Goal: Task Accomplishment & Management: Manage account settings

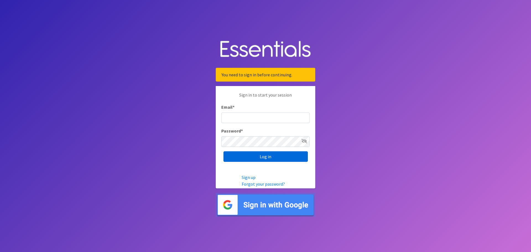
type input "dustin@lincolnhygienenetwork.org"
click at [275, 158] on input "Log in" at bounding box center [265, 156] width 84 height 11
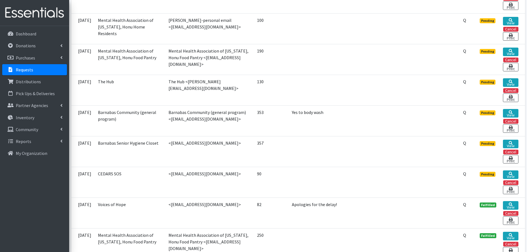
scroll to position [194, 0]
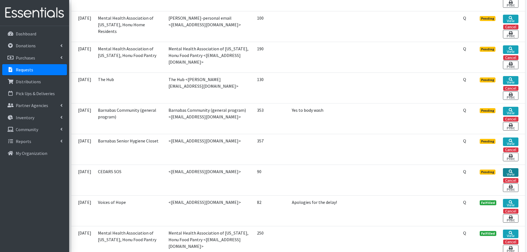
click at [514, 173] on link "View" at bounding box center [510, 172] width 15 height 9
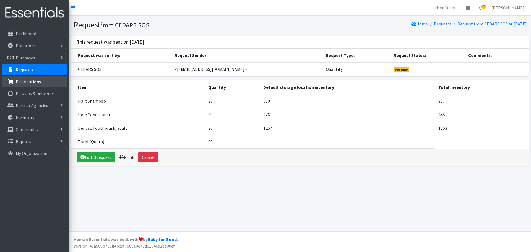
click at [23, 81] on p "Distributions" at bounding box center [28, 82] width 25 height 6
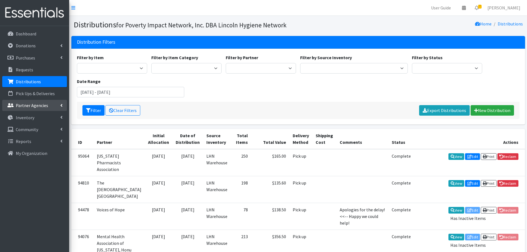
click at [59, 107] on link "Partner Agencies" at bounding box center [34, 105] width 65 height 11
click at [49, 120] on link "All Partners" at bounding box center [34, 117] width 65 height 11
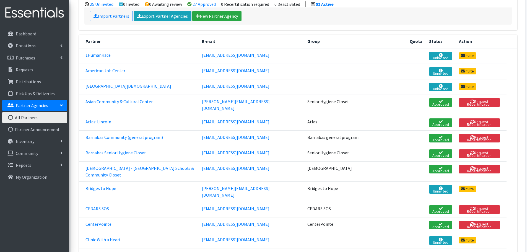
scroll to position [83, 0]
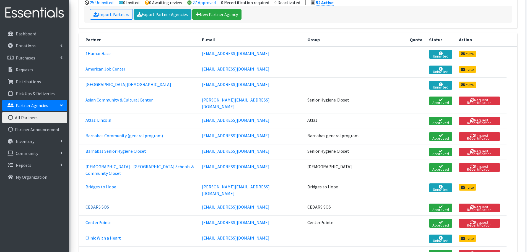
click at [101, 204] on link "CEDARS SOS" at bounding box center [96, 207] width 23 height 6
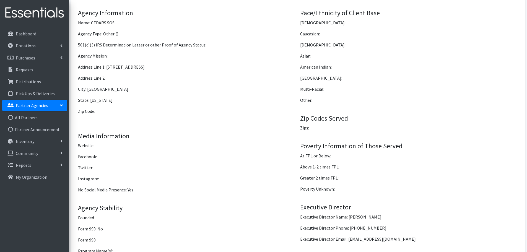
scroll to position [594, 0]
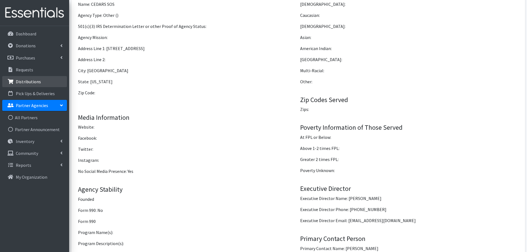
click at [29, 84] on link "Distributions" at bounding box center [34, 81] width 65 height 11
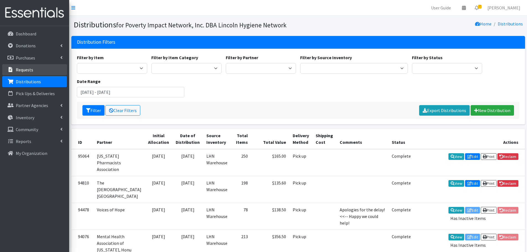
click at [27, 69] on p "Requests" at bounding box center [24, 70] width 17 height 6
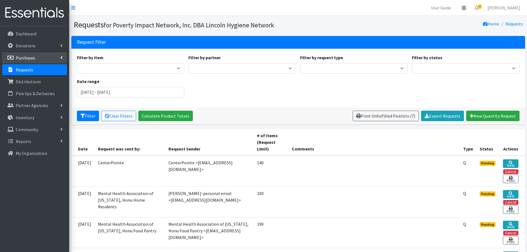
click at [27, 57] on p "Purchases" at bounding box center [25, 58] width 19 height 6
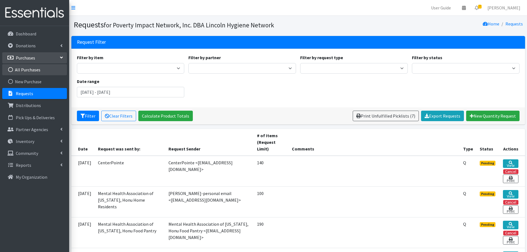
click at [27, 68] on link "All Purchases" at bounding box center [34, 69] width 65 height 11
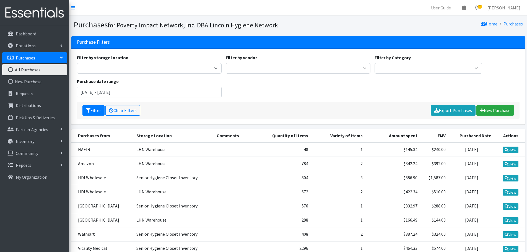
click at [29, 56] on p "Purchases" at bounding box center [25, 58] width 19 height 6
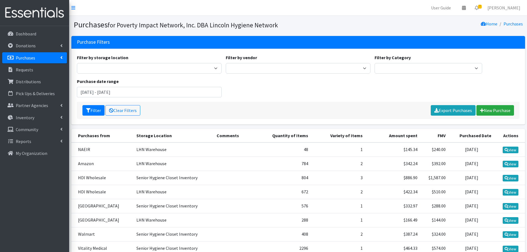
click at [29, 57] on p "Purchases" at bounding box center [25, 58] width 19 height 6
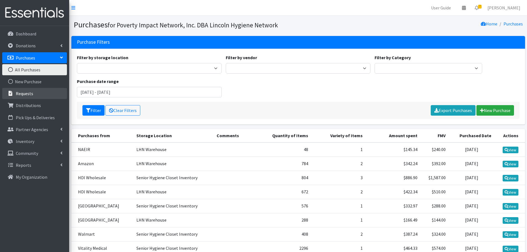
click at [25, 94] on p "Requests" at bounding box center [24, 94] width 17 height 6
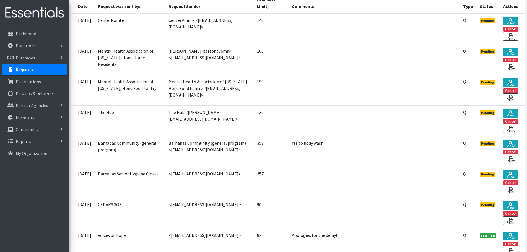
scroll to position [145, 0]
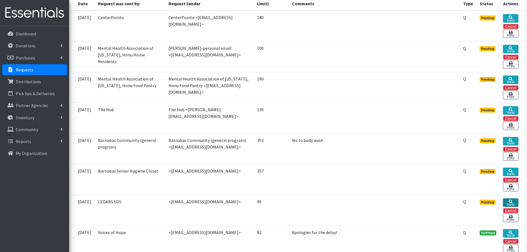
click at [510, 203] on link "View" at bounding box center [510, 202] width 15 height 9
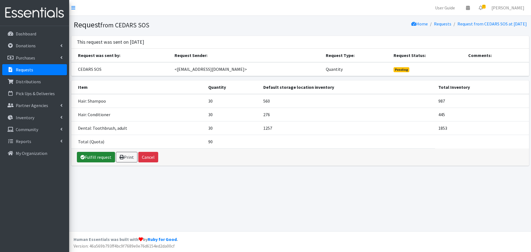
click at [91, 157] on link "Fulfill request" at bounding box center [96, 157] width 38 height 11
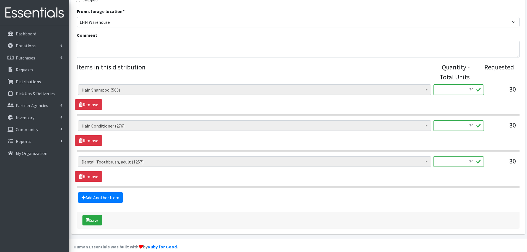
scroll to position [187, 0]
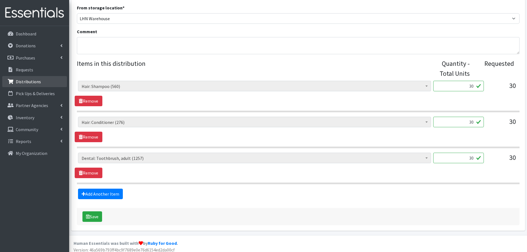
click at [45, 80] on link "Distributions" at bounding box center [34, 81] width 65 height 11
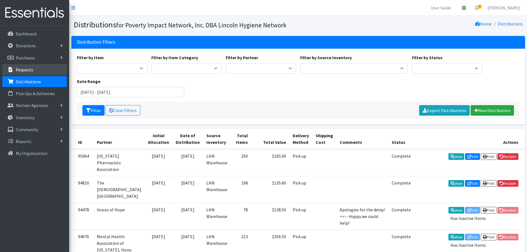
click at [26, 70] on p "Requests" at bounding box center [24, 70] width 17 height 6
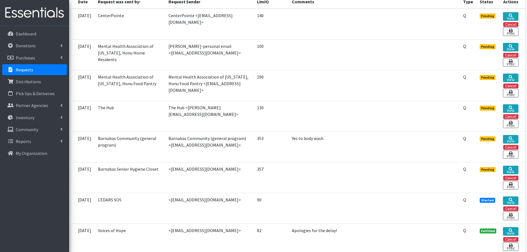
scroll to position [166, 0]
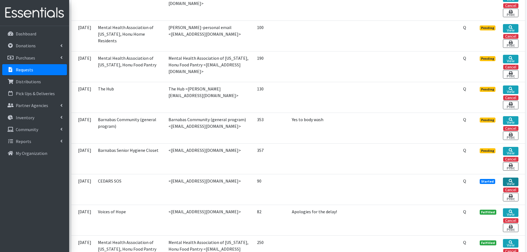
click at [511, 181] on icon at bounding box center [510, 181] width 4 height 4
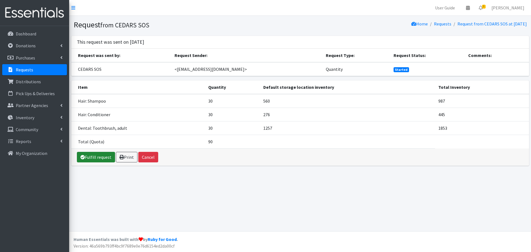
click at [94, 158] on link "Fulfill request" at bounding box center [96, 157] width 38 height 11
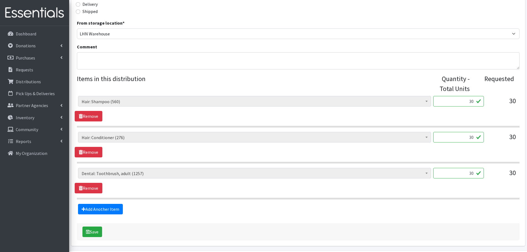
scroll to position [173, 0]
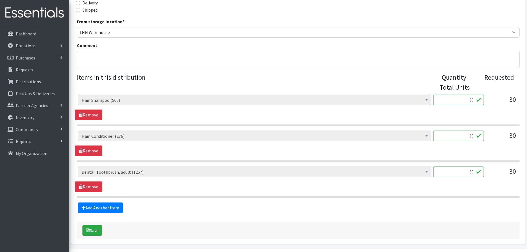
click at [472, 136] on input "30" at bounding box center [458, 135] width 51 height 11
type input "16"
click at [314, 161] on hr at bounding box center [298, 161] width 442 height 2
click at [94, 232] on button "Save" at bounding box center [92, 230] width 20 height 11
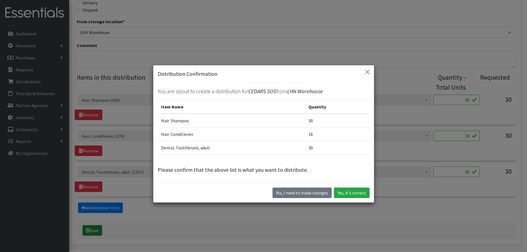
scroll to position [163, 0]
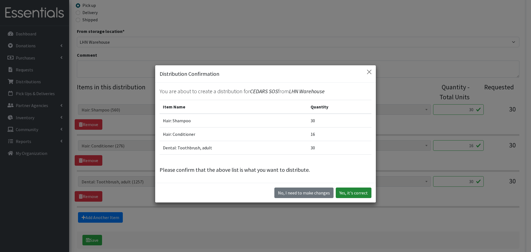
click at [351, 194] on button "Yes, it's correct" at bounding box center [354, 192] width 36 height 11
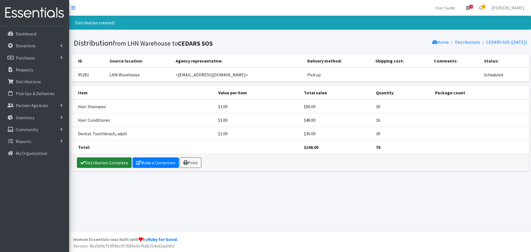
click at [114, 166] on link "Distribution Complete" at bounding box center [104, 162] width 55 height 11
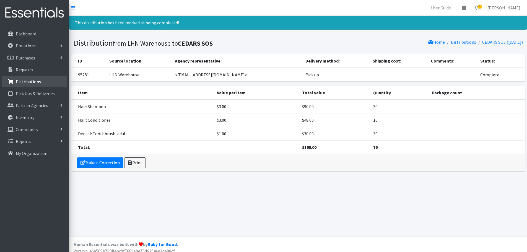
click at [28, 82] on p "Distributions" at bounding box center [28, 82] width 25 height 6
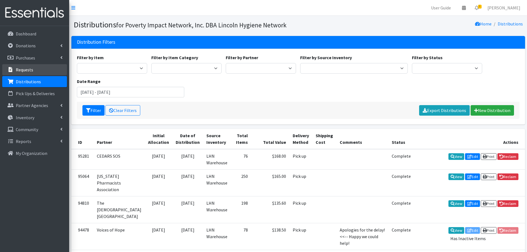
click at [33, 71] on link "Requests" at bounding box center [34, 69] width 65 height 11
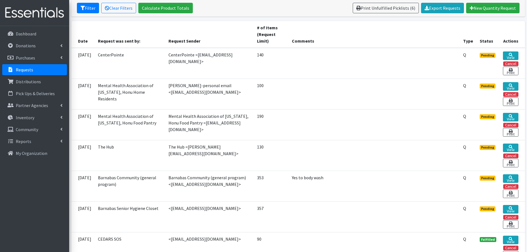
scroll to position [104, 0]
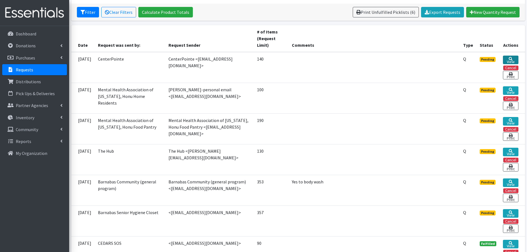
click at [512, 56] on link "View" at bounding box center [510, 60] width 15 height 9
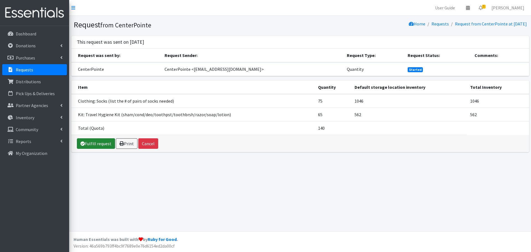
click at [94, 140] on link "Fulfill request" at bounding box center [96, 143] width 38 height 11
click at [21, 116] on p "Inventory" at bounding box center [25, 118] width 19 height 6
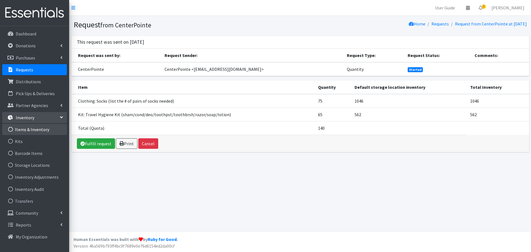
click at [26, 129] on link "Items & Inventory" at bounding box center [34, 129] width 65 height 11
click at [25, 129] on link "Items & Inventory" at bounding box center [34, 129] width 65 height 11
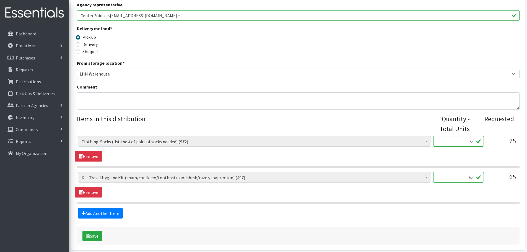
scroll to position [127, 0]
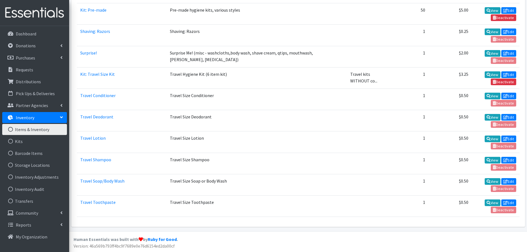
scroll to position [14, 0]
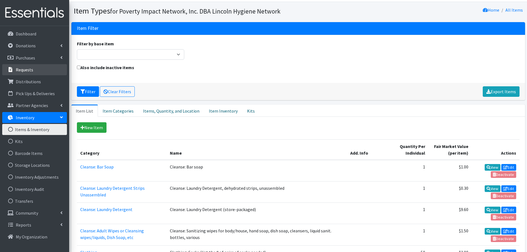
click at [30, 69] on p "Requests" at bounding box center [24, 70] width 17 height 6
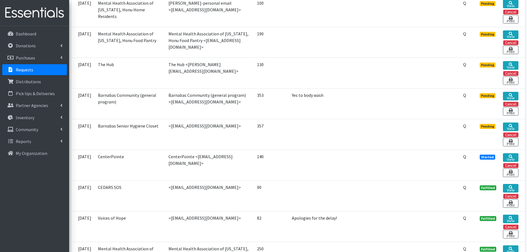
scroll to position [703, 0]
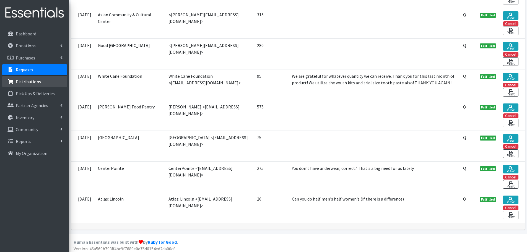
click at [30, 82] on p "Distributions" at bounding box center [28, 82] width 25 height 6
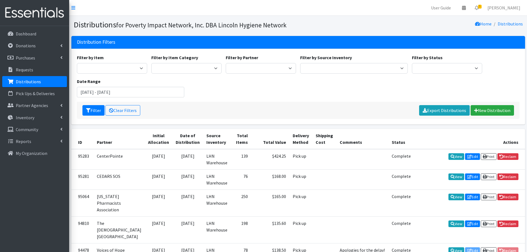
scroll to position [783, 0]
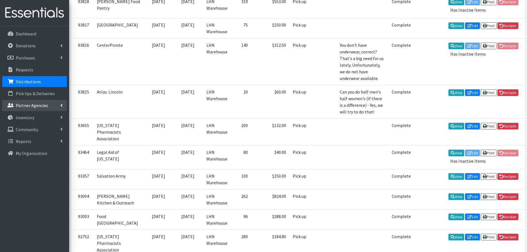
click at [47, 104] on link "Partner Agencies" at bounding box center [34, 105] width 65 height 11
click at [35, 117] on link "All Partners" at bounding box center [34, 117] width 65 height 11
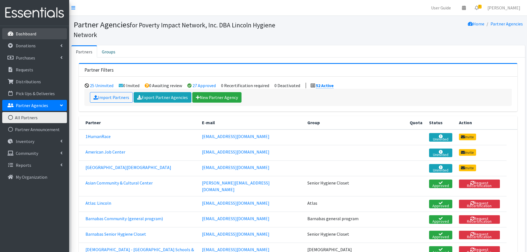
click at [32, 31] on p "Dashboard" at bounding box center [26, 34] width 20 height 6
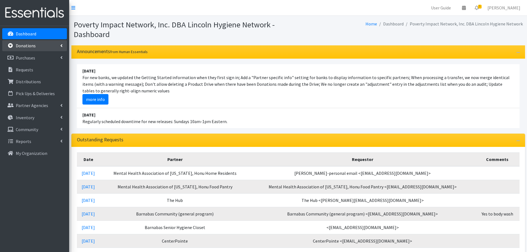
click at [28, 44] on p "Donations" at bounding box center [26, 46] width 20 height 6
click at [62, 142] on icon at bounding box center [61, 141] width 2 height 4
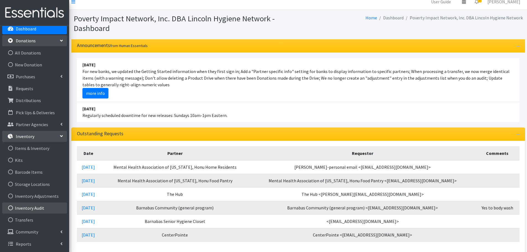
scroll to position [21, 0]
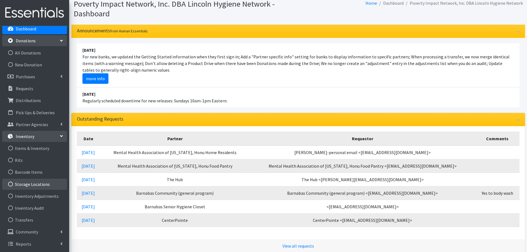
click at [40, 187] on link "Storage Locations" at bounding box center [34, 184] width 65 height 11
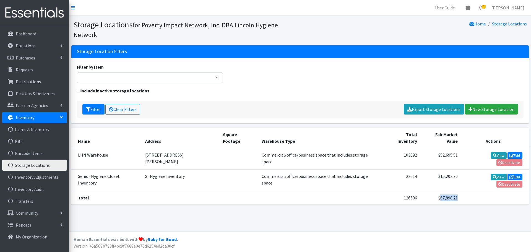
drag, startPoint x: 455, startPoint y: 179, endPoint x: 431, endPoint y: 181, distance: 23.8
click at [431, 191] on tr "Total 126506 $67,898.21" at bounding box center [300, 198] width 458 height 14
click at [29, 120] on p "Inventory" at bounding box center [25, 118] width 19 height 6
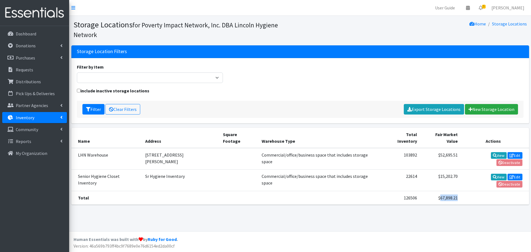
click at [28, 117] on p "Inventory" at bounding box center [25, 118] width 19 height 6
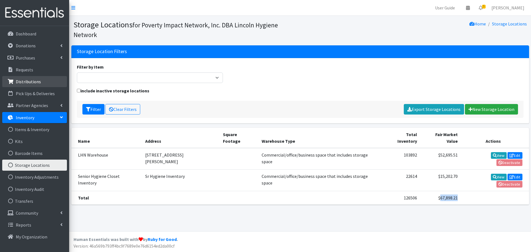
click at [26, 84] on p "Distributions" at bounding box center [28, 82] width 25 height 6
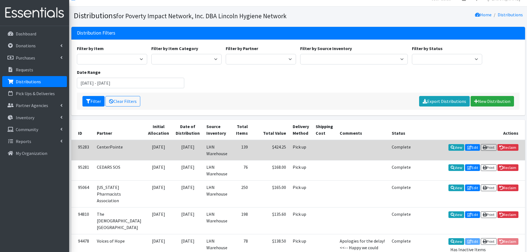
scroll to position [14, 0]
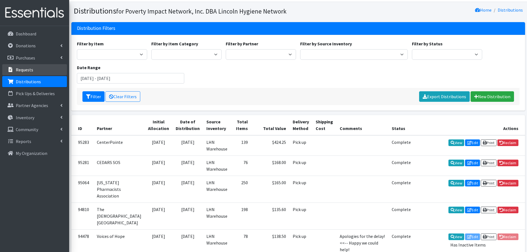
click at [23, 69] on p "Requests" at bounding box center [24, 70] width 17 height 6
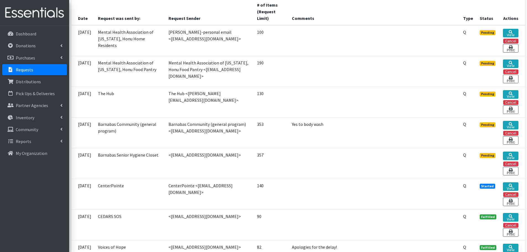
scroll to position [131, 0]
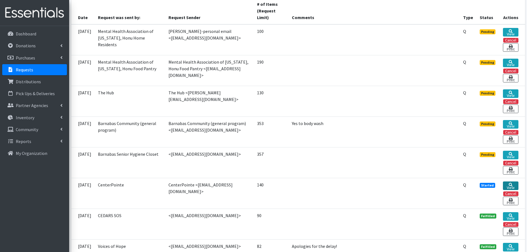
click at [509, 186] on link "View" at bounding box center [510, 185] width 15 height 9
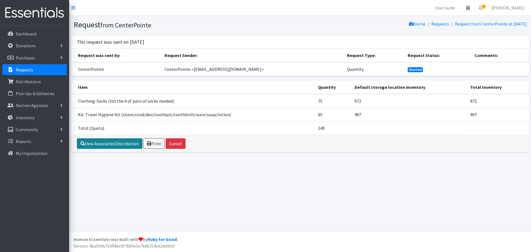
click at [116, 143] on link "View Associated Distribution" at bounding box center [110, 143] width 66 height 11
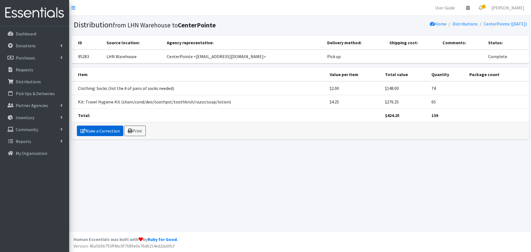
click at [104, 132] on link "Make a Correction" at bounding box center [100, 131] width 46 height 11
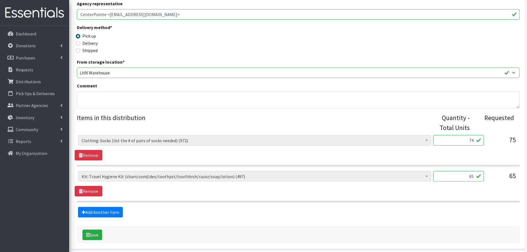
scroll to position [127, 0]
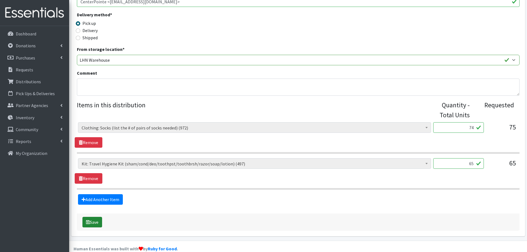
click at [94, 217] on button "Save" at bounding box center [92, 222] width 20 height 11
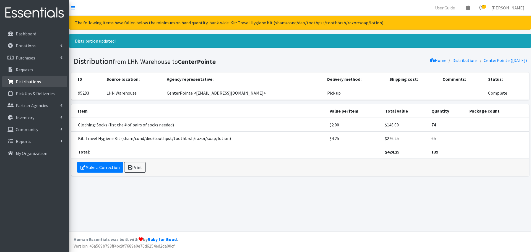
click at [30, 79] on p "Distributions" at bounding box center [28, 82] width 25 height 6
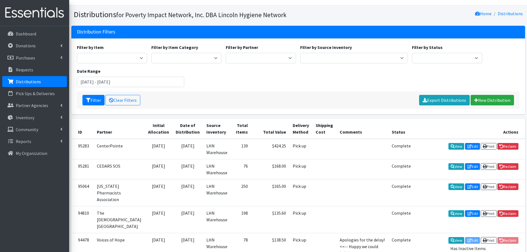
scroll to position [14, 0]
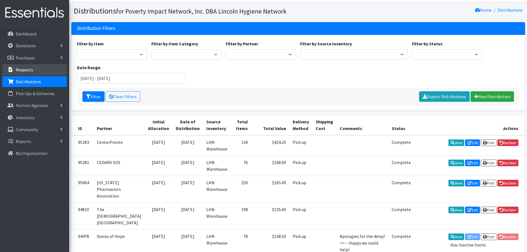
click at [38, 70] on link "Requests" at bounding box center [34, 69] width 65 height 11
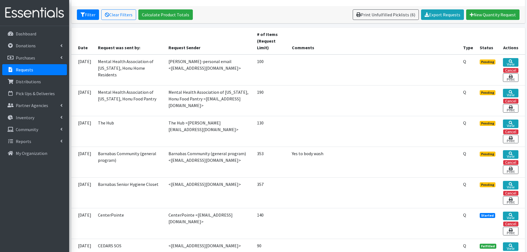
scroll to position [104, 0]
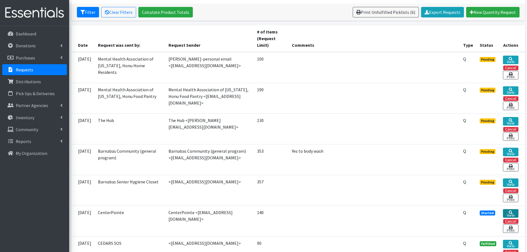
click at [512, 212] on icon at bounding box center [510, 212] width 4 height 4
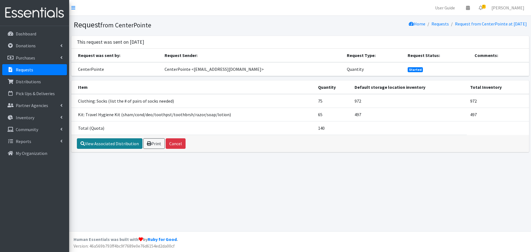
click at [121, 145] on link "View Associated Distribution" at bounding box center [110, 143] width 66 height 11
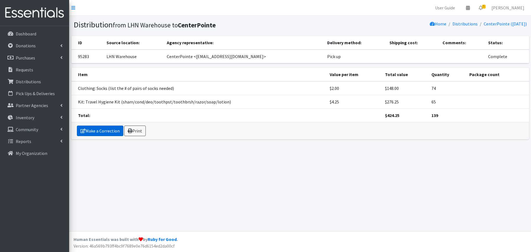
click at [104, 128] on link "Make a Correction" at bounding box center [100, 131] width 46 height 11
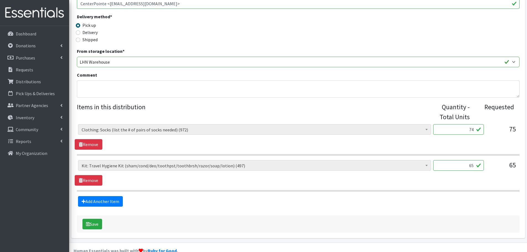
scroll to position [127, 0]
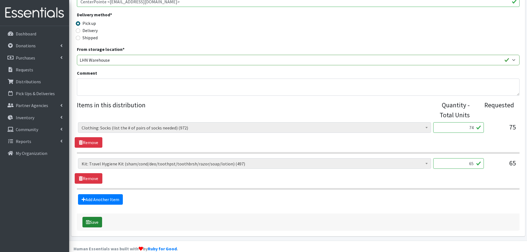
click at [95, 217] on button "Save" at bounding box center [92, 222] width 20 height 11
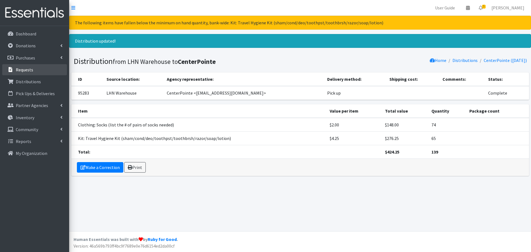
click at [25, 71] on p "Requests" at bounding box center [24, 70] width 17 height 6
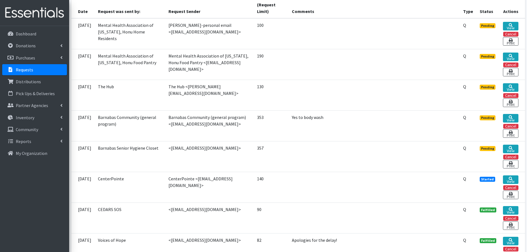
scroll to position [138, 0]
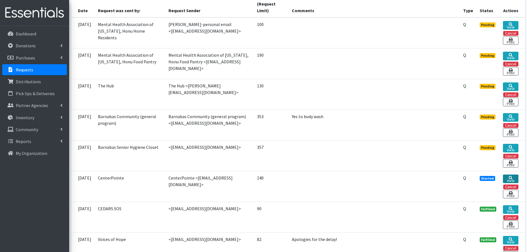
click at [511, 179] on link "View" at bounding box center [510, 178] width 15 height 9
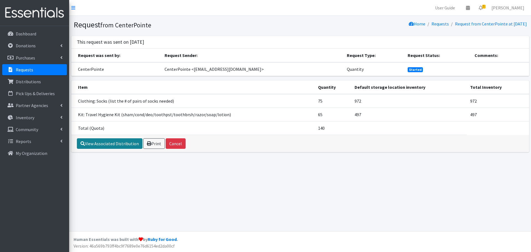
click at [113, 142] on link "View Associated Distribution" at bounding box center [110, 143] width 66 height 11
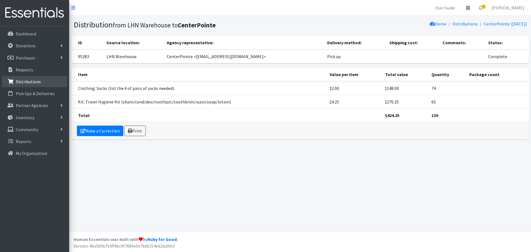
click at [15, 80] on link "Distributions" at bounding box center [34, 81] width 65 height 11
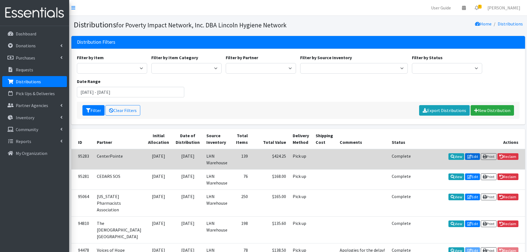
click at [467, 155] on icon at bounding box center [469, 157] width 4 height 4
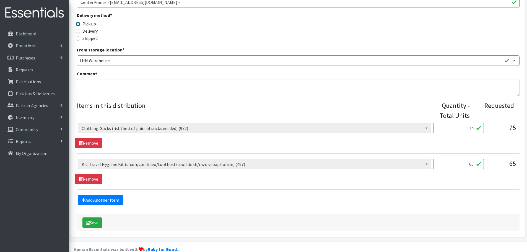
scroll to position [127, 0]
click at [95, 217] on button "Save" at bounding box center [92, 222] width 20 height 11
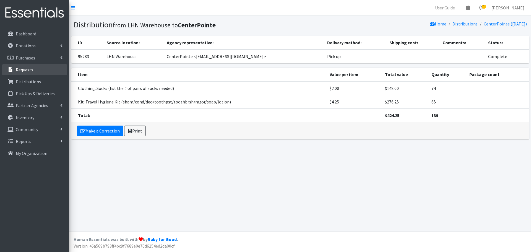
click at [28, 72] on p "Requests" at bounding box center [24, 70] width 17 height 6
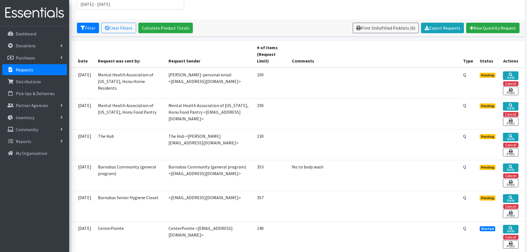
scroll to position [83, 0]
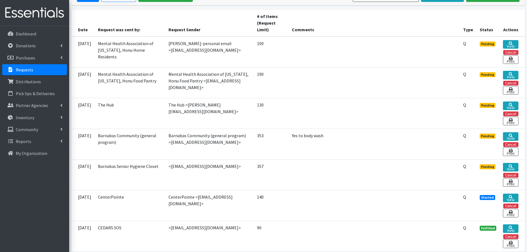
scroll to position [124, 0]
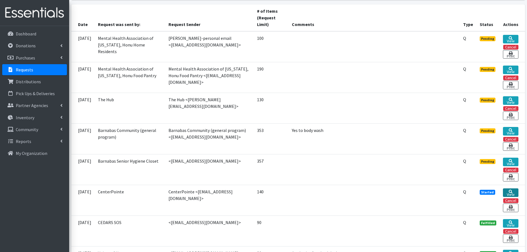
click at [507, 190] on link "View" at bounding box center [510, 192] width 15 height 9
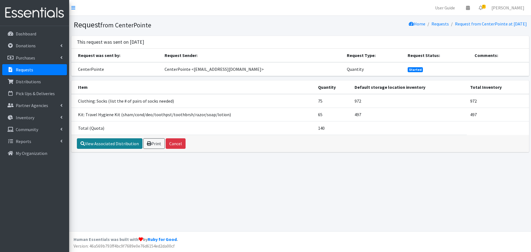
click at [98, 142] on link "View Associated Distribution" at bounding box center [110, 143] width 66 height 11
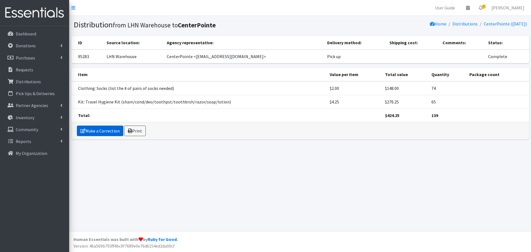
click at [109, 127] on link "Make a Correction" at bounding box center [100, 131] width 46 height 11
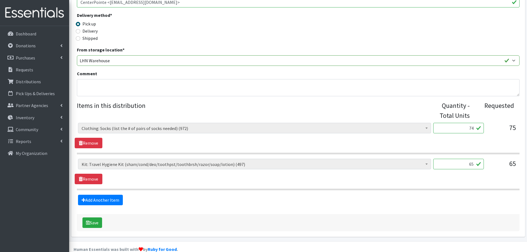
scroll to position [127, 0]
click at [91, 217] on button "Save" at bounding box center [92, 222] width 20 height 11
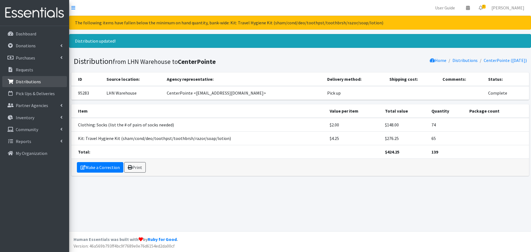
click at [39, 79] on p "Distributions" at bounding box center [28, 82] width 25 height 6
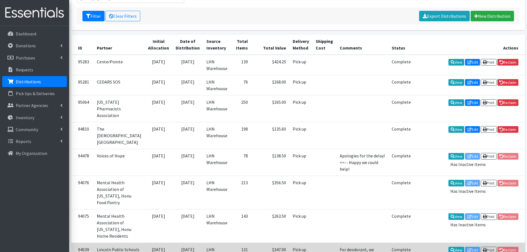
scroll to position [90, 0]
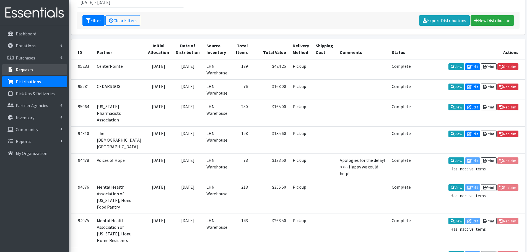
click at [40, 70] on link "Requests" at bounding box center [34, 69] width 65 height 11
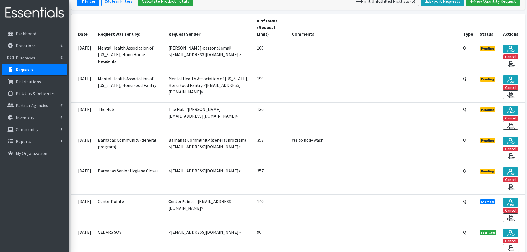
scroll to position [124, 0]
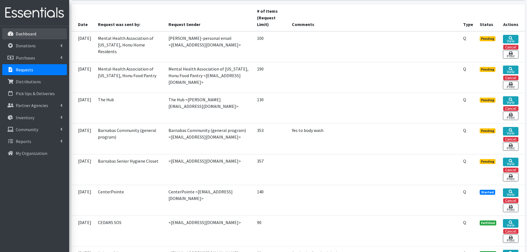
click at [20, 33] on p "Dashboard" at bounding box center [26, 34] width 20 height 6
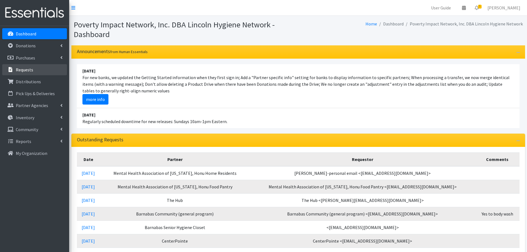
click at [31, 65] on link "Requests" at bounding box center [34, 69] width 65 height 11
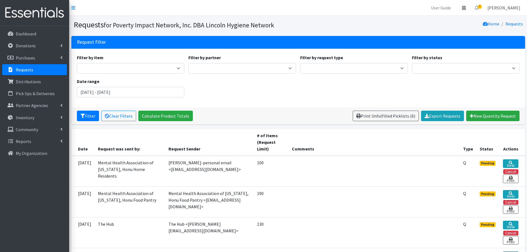
click at [509, 12] on link "[PERSON_NAME]" at bounding box center [504, 7] width 42 height 11
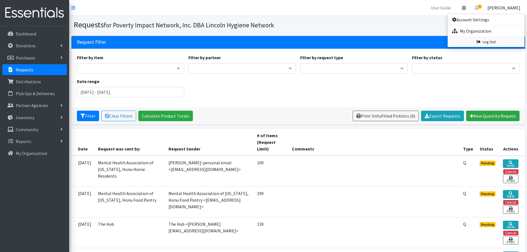
click at [486, 41] on link "Log Out" at bounding box center [485, 42] width 77 height 10
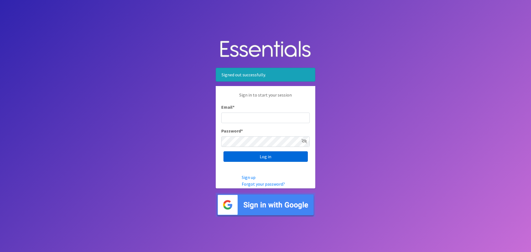
type input "dustin@lincolnhygienenetwork.org"
click at [254, 156] on input "Log in" at bounding box center [265, 156] width 84 height 11
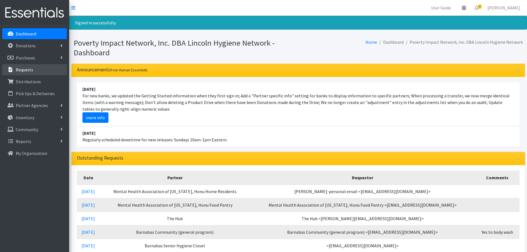
click at [26, 66] on link "Requests" at bounding box center [34, 69] width 65 height 11
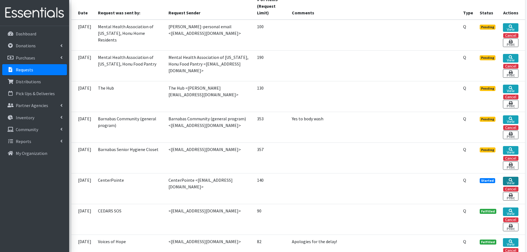
scroll to position [138, 0]
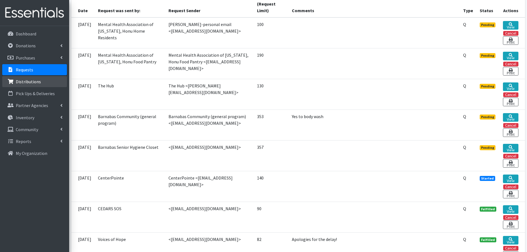
click at [36, 85] on link "Distributions" at bounding box center [34, 81] width 65 height 11
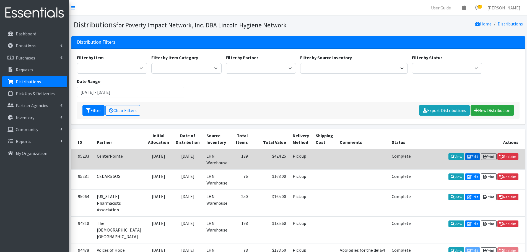
click at [470, 156] on link "Edit" at bounding box center [472, 156] width 15 height 7
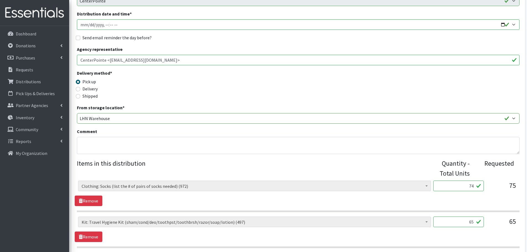
scroll to position [76, 0]
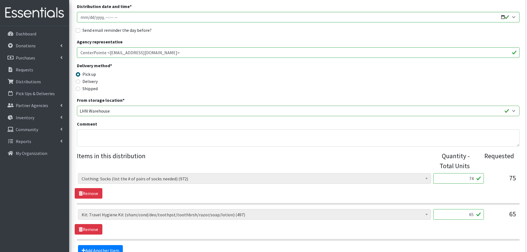
click at [224, 175] on span "Clothing: Socks (list the # of pairs of socks needed) (972)" at bounding box center [255, 179] width 346 height 8
click at [472, 173] on input "74" at bounding box center [458, 178] width 51 height 11
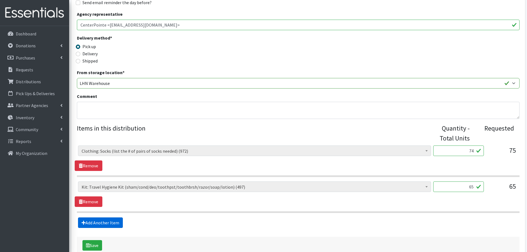
click at [104, 217] on link "Add Another Item" at bounding box center [100, 222] width 45 height 11
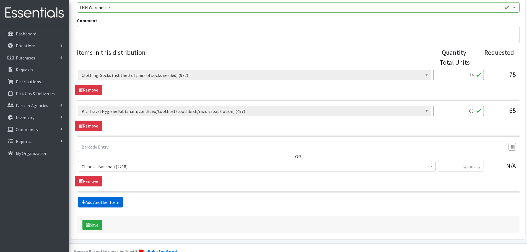
scroll to position [182, 0]
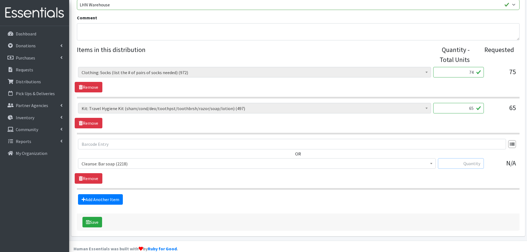
click at [472, 158] on input "text" at bounding box center [461, 163] width 46 height 11
type input "1"
click at [407, 175] on section "OR Cleanse: Bar soap (2218) Cleanse: Laundry Detergent (store-packaged) (30) Cl…" at bounding box center [298, 164] width 442 height 51
click at [388, 213] on div "Save" at bounding box center [298, 221] width 442 height 17
click at [92, 217] on button "Save" at bounding box center [92, 222] width 20 height 11
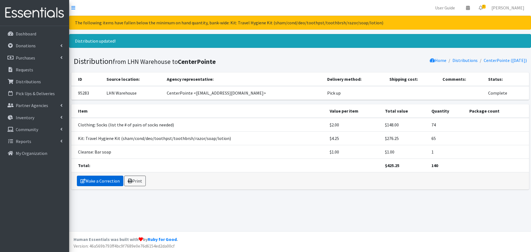
click at [106, 181] on link "Make a Correction" at bounding box center [100, 181] width 46 height 11
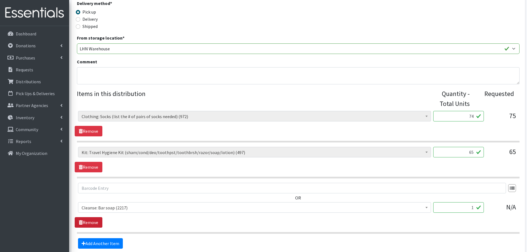
click at [83, 217] on link "Remove" at bounding box center [89, 222] width 28 height 11
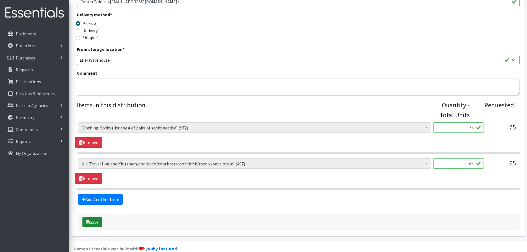
click at [92, 217] on button "Save" at bounding box center [92, 222] width 20 height 11
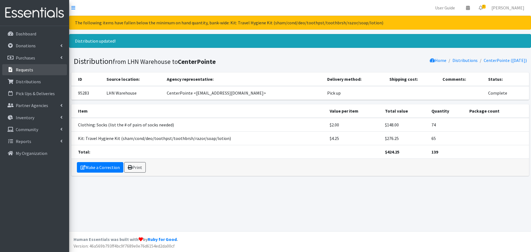
click at [28, 69] on p "Requests" at bounding box center [24, 70] width 17 height 6
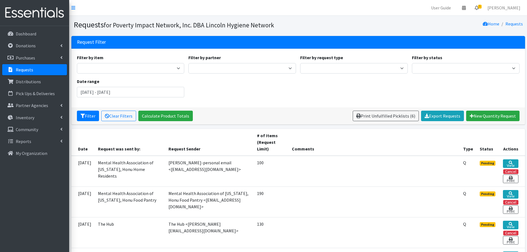
click at [483, 10] on link "5" at bounding box center [476, 7] width 13 height 11
click at [430, 20] on link "5 Requests" at bounding box center [443, 19] width 78 height 11
click at [478, 9] on icon at bounding box center [476, 8] width 4 height 4
click at [412, 17] on icon at bounding box center [410, 19] width 3 height 4
click at [481, 7] on span "5" at bounding box center [480, 7] width 4 height 4
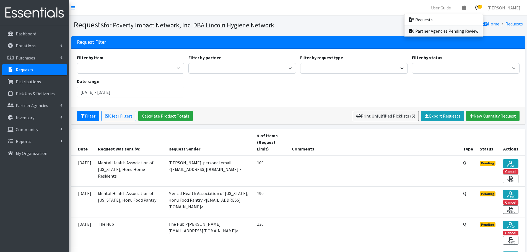
click at [452, 31] on link "0 Partner Agencies Pending Review" at bounding box center [443, 30] width 78 height 11
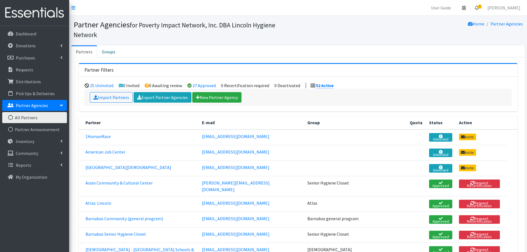
click at [481, 5] on span "5" at bounding box center [480, 7] width 4 height 4
click at [456, 21] on link "5 Requests" at bounding box center [443, 19] width 78 height 11
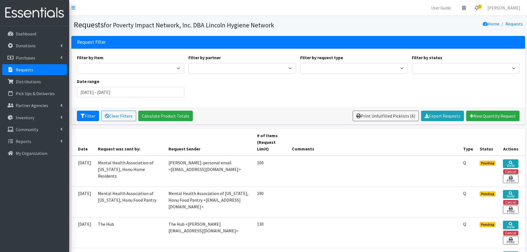
click at [483, 9] on link "5" at bounding box center [476, 7] width 13 height 11
click at [449, 28] on link "0 Partner Agencies Pending Review" at bounding box center [443, 30] width 78 height 11
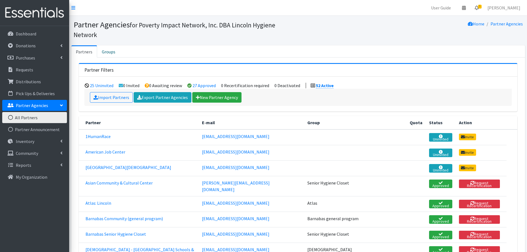
click at [481, 8] on span "5" at bounding box center [480, 7] width 4 height 4
click at [448, 19] on link "5 Requests" at bounding box center [443, 19] width 78 height 11
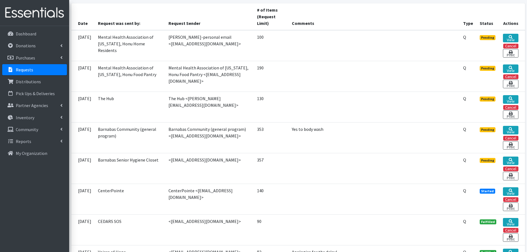
scroll to position [159, 0]
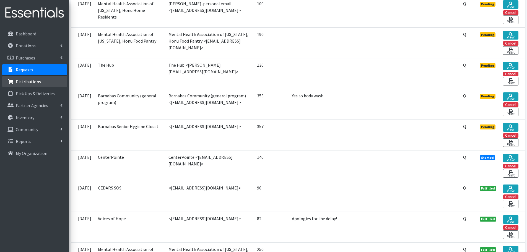
click at [33, 82] on p "Distributions" at bounding box center [28, 82] width 25 height 6
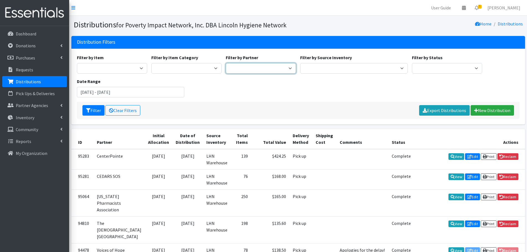
click at [241, 65] on select "1HumanRace American Job Center [GEOGRAPHIC_DATA] of the Brethren Asian Communit…" at bounding box center [261, 68] width 70 height 11
select select "3574"
click at [226, 63] on select "1HumanRace American Job Center [GEOGRAPHIC_DATA] of the Brethren Asian Communit…" at bounding box center [261, 68] width 70 height 11
click at [94, 109] on button "Filter" at bounding box center [93, 110] width 22 height 11
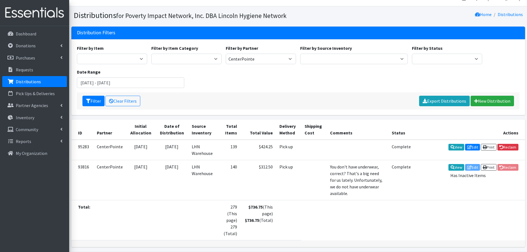
scroll to position [7, 0]
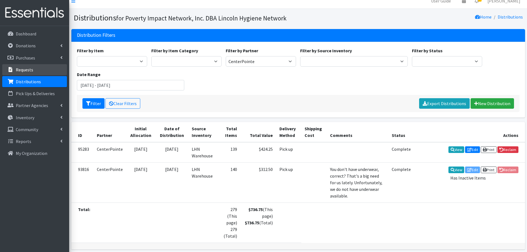
click at [17, 70] on p "Requests" at bounding box center [24, 70] width 17 height 6
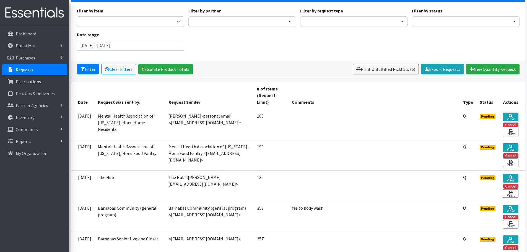
scroll to position [55, 0]
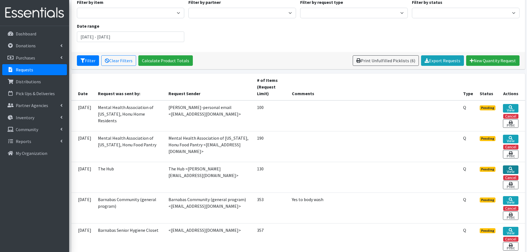
click at [516, 170] on link "View" at bounding box center [510, 169] width 15 height 9
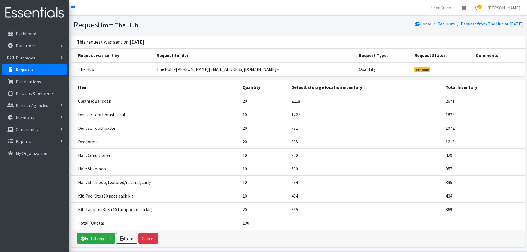
scroll to position [7, 0]
